Goal: Use online tool/utility: Utilize a website feature to perform a specific function

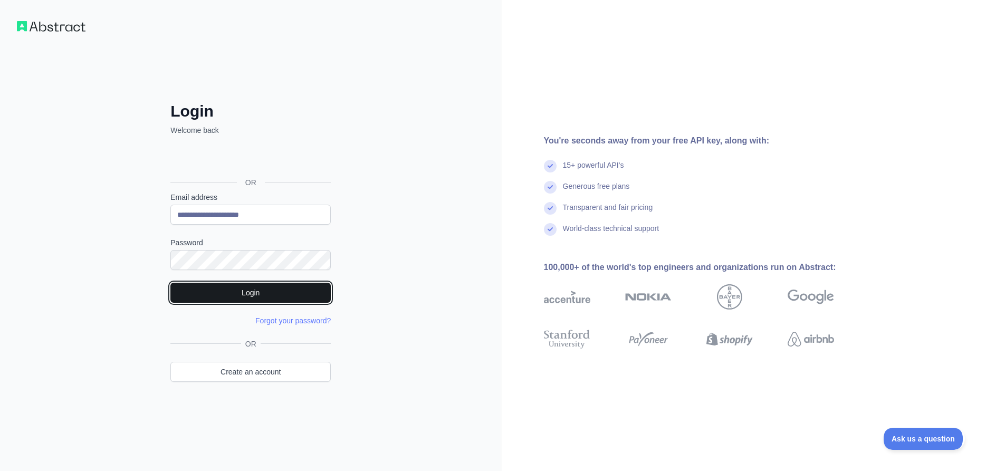
click at [278, 291] on button "Login" at bounding box center [250, 293] width 160 height 20
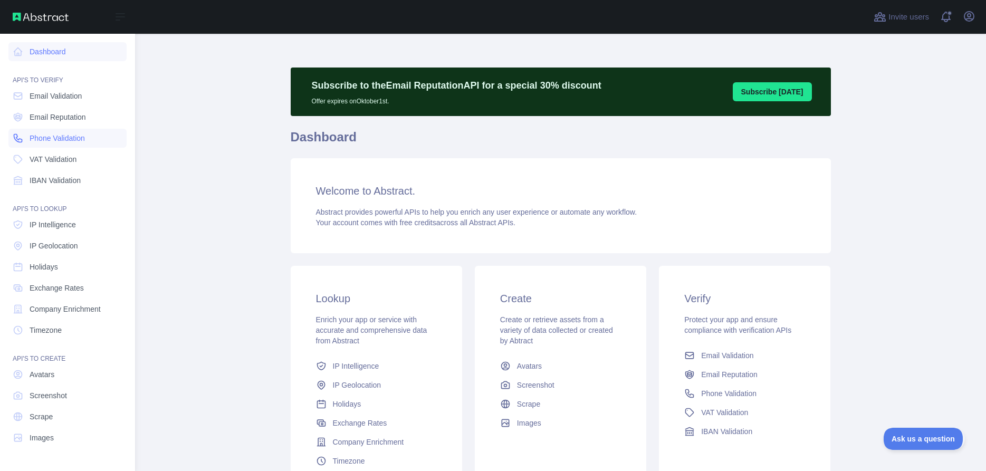
click at [43, 140] on span "Phone Validation" at bounding box center [57, 138] width 55 height 11
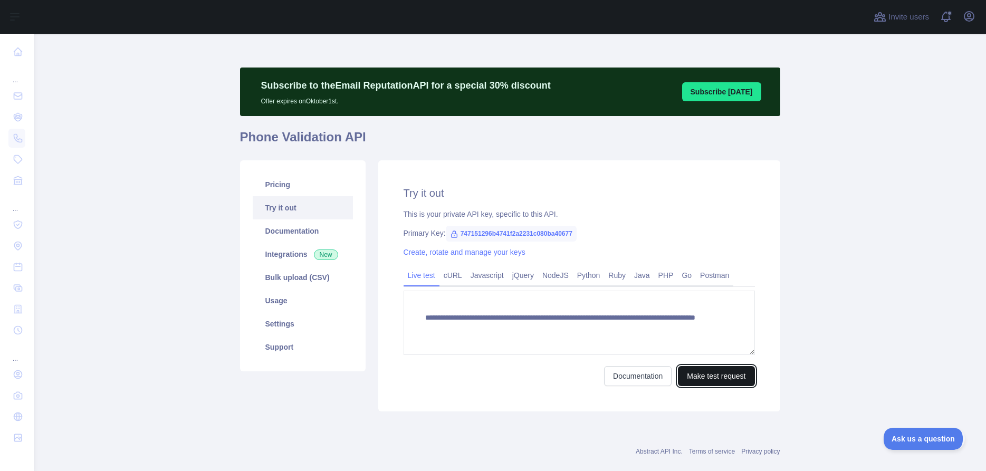
click at [721, 378] on button "Make test request" at bounding box center [716, 376] width 76 height 20
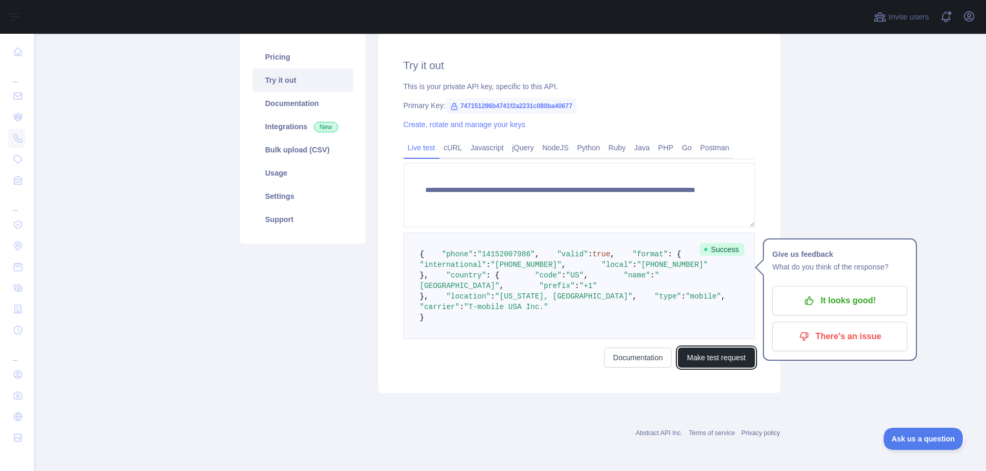
scroll to position [199, 0]
